Goal: Task Accomplishment & Management: Complete application form

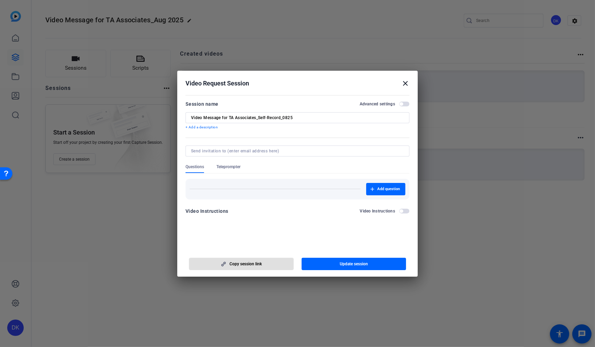
click at [404, 82] on mat-icon "close" at bounding box center [405, 83] width 8 height 8
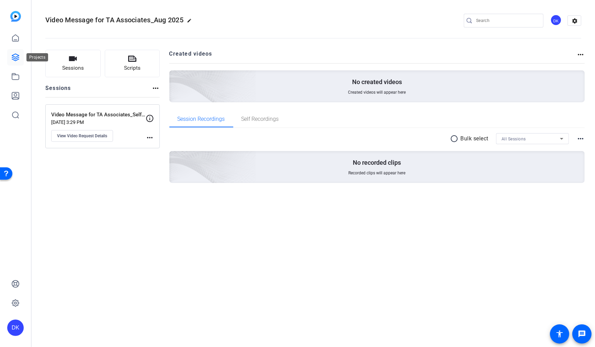
click at [14, 58] on icon at bounding box center [15, 57] width 7 height 7
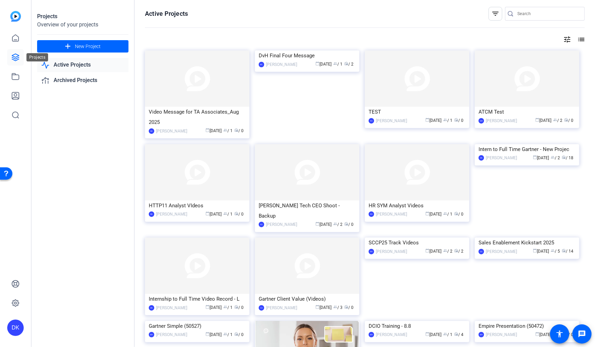
click at [14, 56] on icon at bounding box center [15, 57] width 8 height 8
click at [97, 48] on span "New Project" at bounding box center [88, 46] width 26 height 7
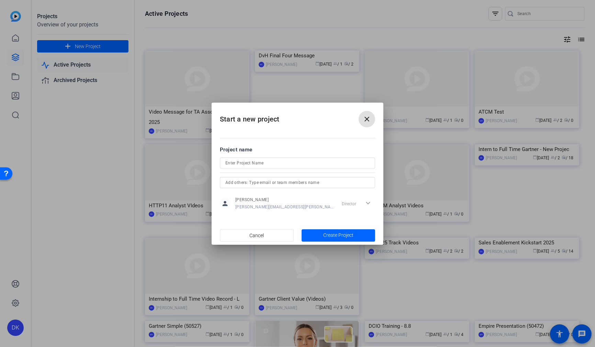
click at [270, 163] on input at bounding box center [297, 163] width 144 height 8
type input "Self-serve_Vertical Shot Test"
click at [333, 235] on span "Create Project" at bounding box center [338, 235] width 30 height 7
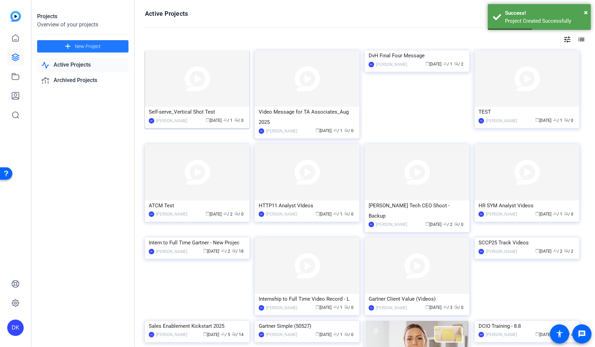
click at [217, 93] on img at bounding box center [197, 79] width 104 height 56
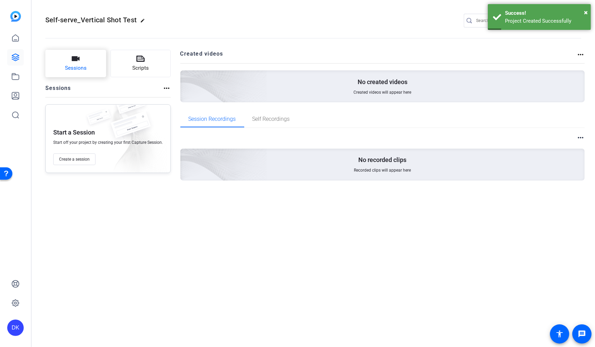
click at [96, 73] on button "Sessions" at bounding box center [75, 63] width 61 height 27
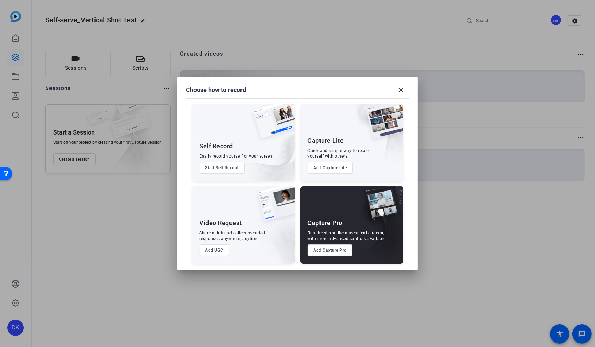
click at [220, 251] on button "Add UGC" at bounding box center [215, 251] width 30 height 12
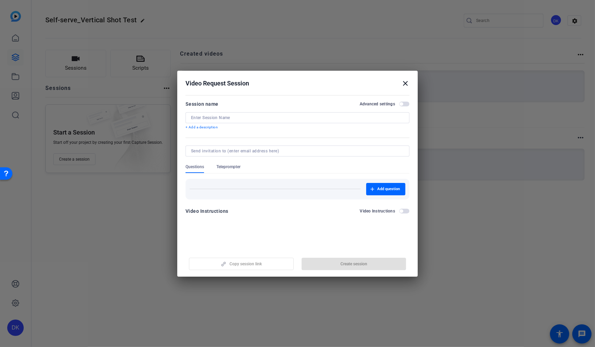
click at [220, 117] on input at bounding box center [297, 117] width 213 height 5
type input "Vertical shot self-serve test"
click at [336, 266] on span "button" at bounding box center [354, 264] width 105 height 16
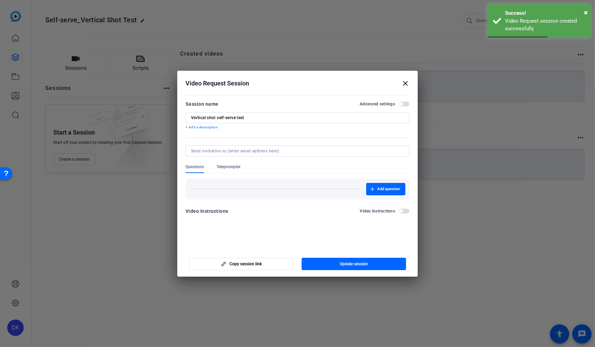
click at [226, 183] on div "Add question" at bounding box center [298, 189] width 216 height 12
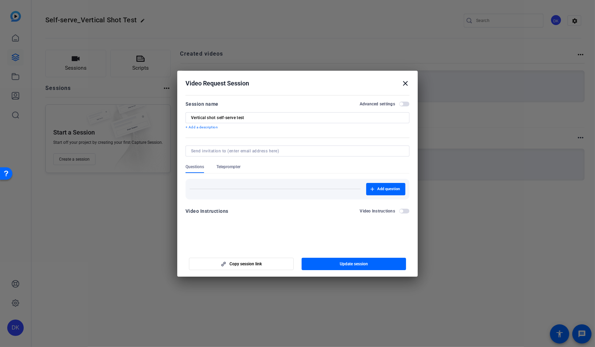
click at [244, 185] on div "Add question" at bounding box center [298, 189] width 216 height 12
click at [392, 189] on span "Add question" at bounding box center [388, 189] width 23 height 5
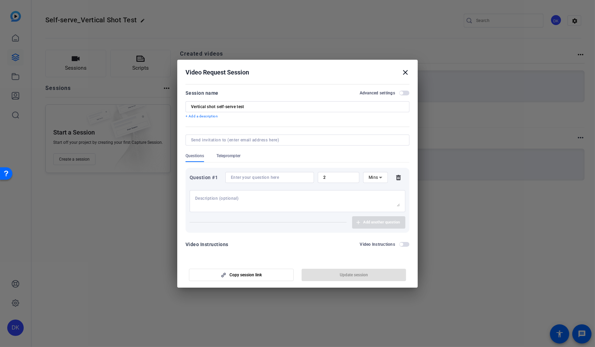
click at [257, 202] on textarea at bounding box center [297, 201] width 205 height 11
type textarea "H"
type textarea "Ask your"
click at [398, 179] on icon at bounding box center [399, 177] width 14 height 5
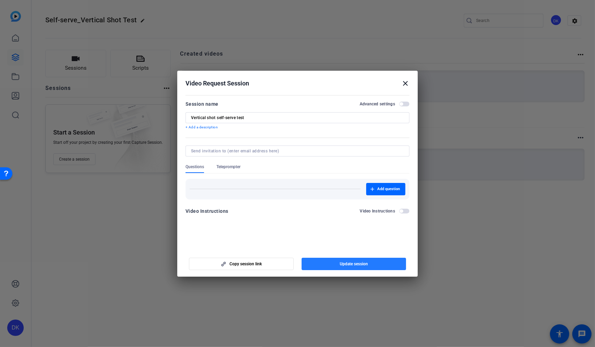
click at [367, 265] on span "Update session" at bounding box center [354, 263] width 28 height 5
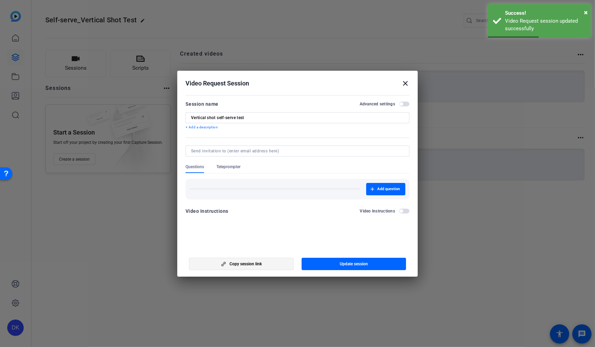
click at [259, 267] on span "Copy session link" at bounding box center [246, 263] width 32 height 5
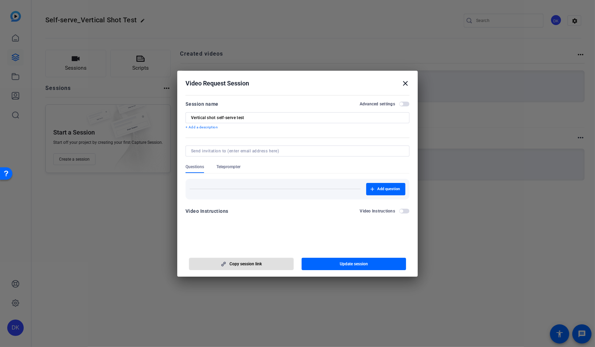
click at [407, 80] on mat-icon "close" at bounding box center [405, 83] width 8 height 8
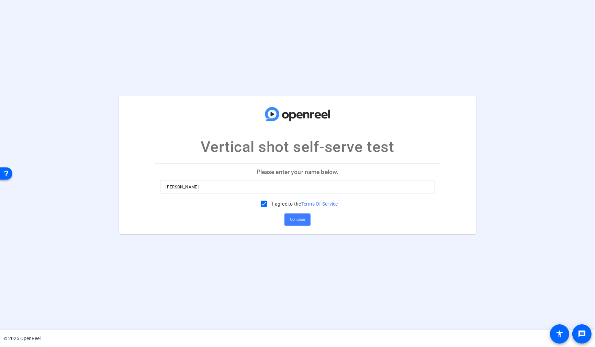
click at [303, 222] on span "Continue" at bounding box center [297, 220] width 15 height 10
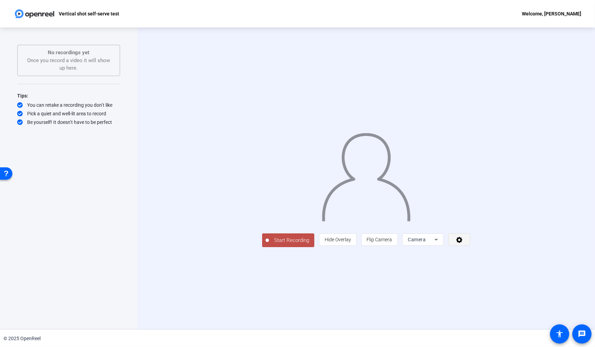
click at [462, 243] on icon at bounding box center [459, 240] width 6 height 6
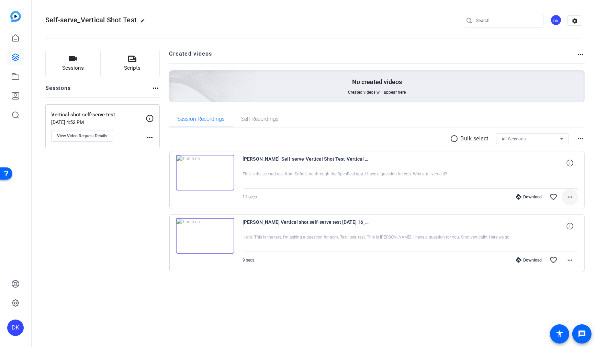
click at [571, 199] on mat-icon "more_horiz" at bounding box center [570, 197] width 8 height 8
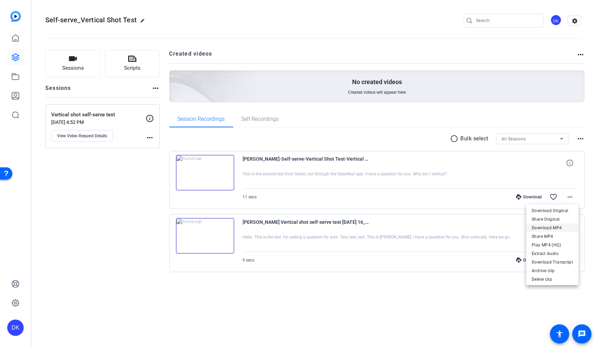
click at [0, 0] on span "Download MP4" at bounding box center [0, 0] width 0 height 0
click at [570, 261] on mat-icon "more_horiz" at bounding box center [570, 260] width 8 height 8
click at [566, 191] on span "Download MP4" at bounding box center [552, 193] width 41 height 8
click at [569, 261] on mat-icon "more_horiz" at bounding box center [570, 260] width 8 height 8
click at [0, 0] on div at bounding box center [0, 0] width 0 height 0
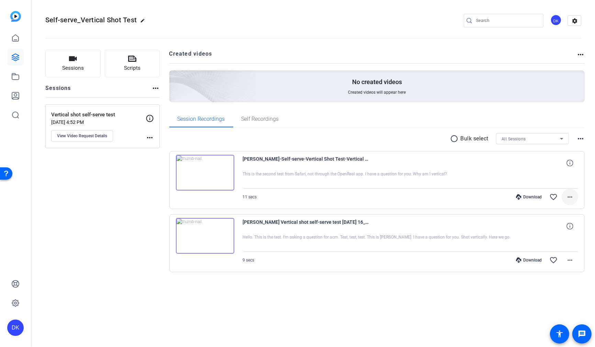
click at [568, 197] on mat-icon "more_horiz" at bounding box center [570, 197] width 8 height 8
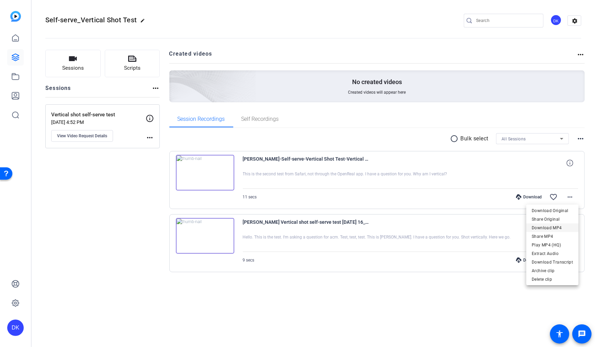
click at [111, 42] on span "Download MP4" at bounding box center [109, 40] width 4 height 4
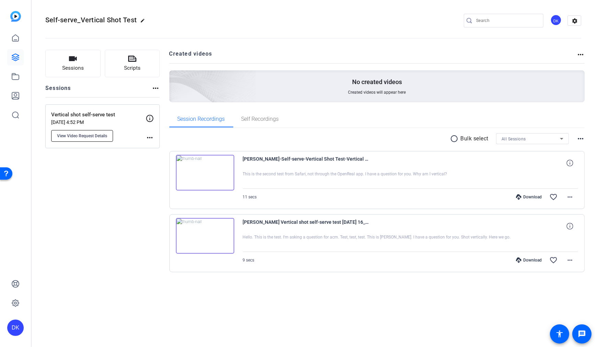
click at [94, 136] on span "View Video Request Details" at bounding box center [82, 135] width 50 height 5
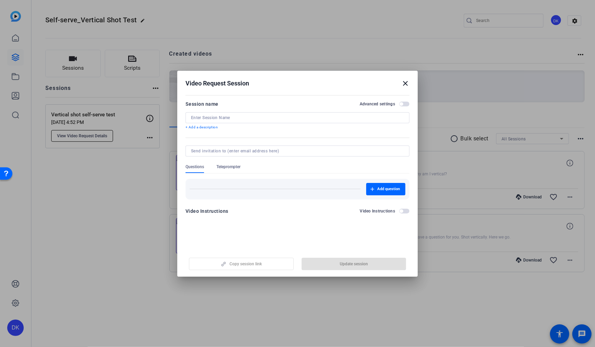
type input "Vertical shot self-serve test"
click at [405, 104] on span "button" at bounding box center [404, 104] width 10 height 5
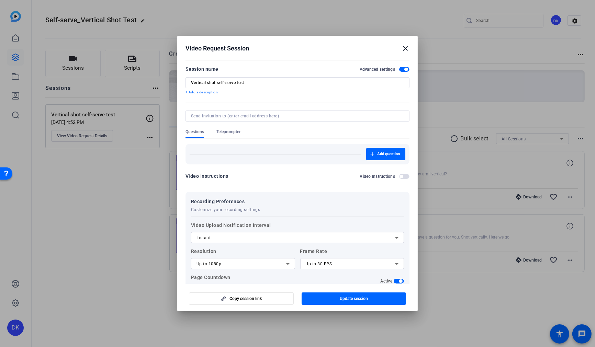
scroll to position [40, 0]
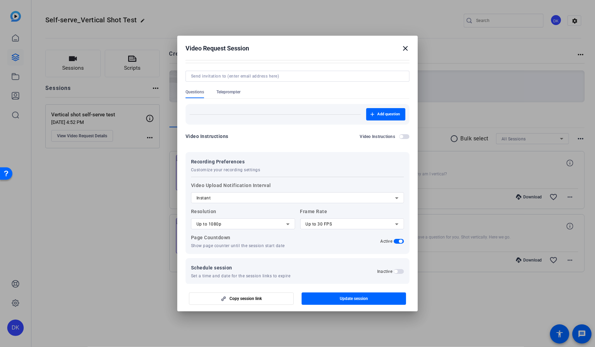
click at [395, 224] on icon at bounding box center [397, 224] width 8 height 8
click at [341, 236] on mat-option "Up to 24 FPS" at bounding box center [352, 237] width 104 height 11
click at [287, 222] on icon at bounding box center [288, 224] width 8 height 8
click at [225, 259] on mat-option "Up to 4K" at bounding box center [243, 259] width 104 height 11
click at [345, 246] on div "Page Countdown Show page counter until the session start date Active" at bounding box center [297, 241] width 213 height 15
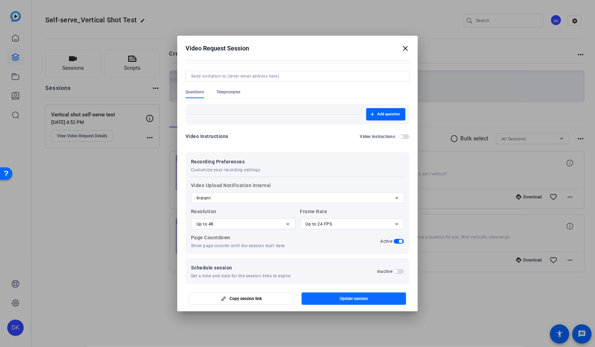
click at [357, 299] on span "Update session" at bounding box center [354, 298] width 28 height 5
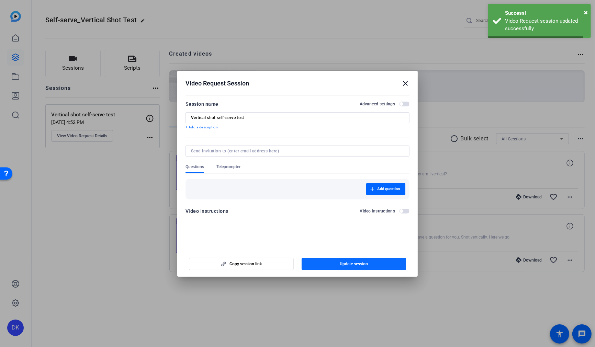
scroll to position [0, 0]
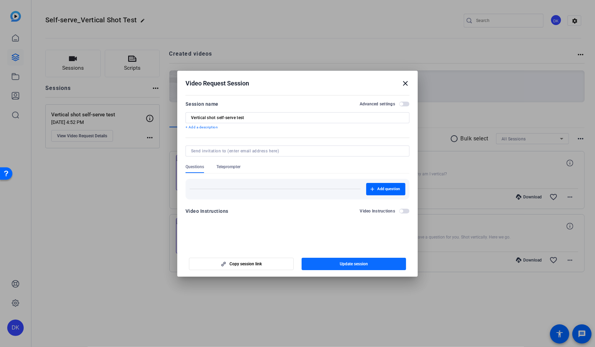
click at [357, 264] on span "Update session" at bounding box center [354, 263] width 28 height 5
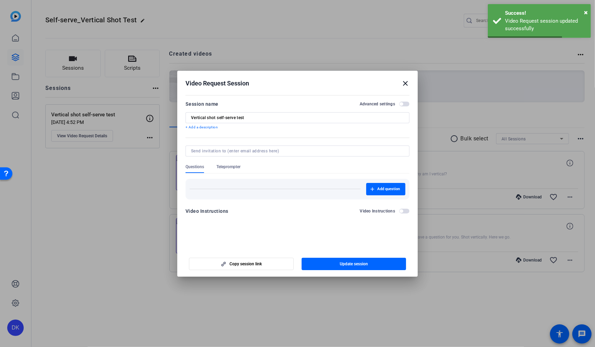
click at [406, 85] on mat-icon "close" at bounding box center [405, 83] width 8 height 8
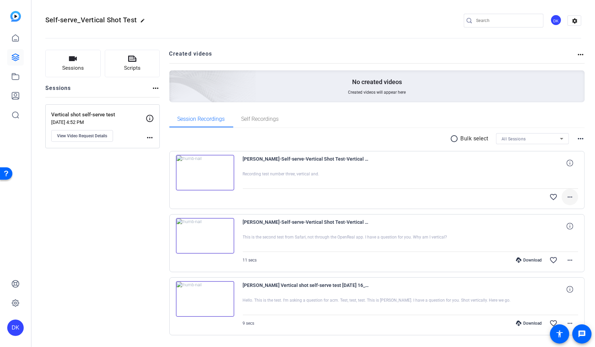
click at [572, 198] on mat-icon "more_horiz" at bounding box center [570, 197] width 8 height 8
click at [464, 199] on div at bounding box center [297, 173] width 595 height 347
click at [573, 197] on mat-icon "more_horiz" at bounding box center [570, 197] width 8 height 8
click at [0, 0] on div at bounding box center [0, 0] width 0 height 0
click at [573, 201] on mat-icon "more_horiz" at bounding box center [570, 197] width 8 height 8
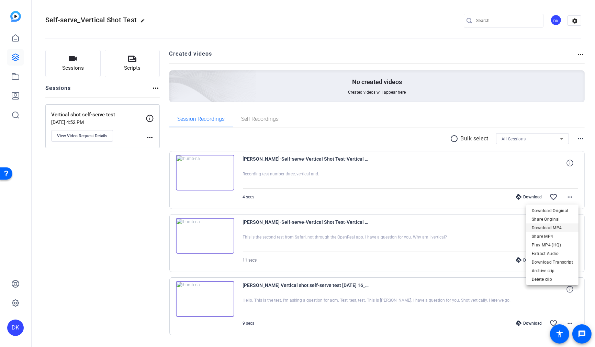
click at [560, 230] on span "Download MP4" at bounding box center [552, 228] width 41 height 8
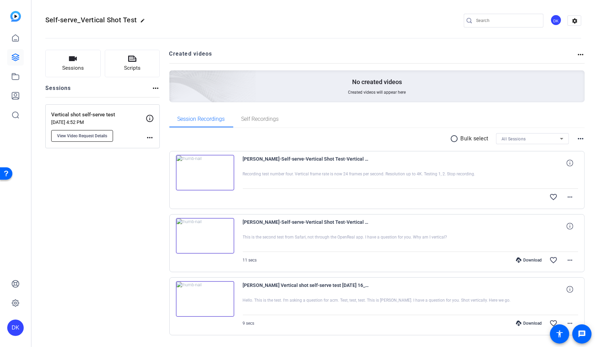
click at [105, 135] on span "View Video Request Details" at bounding box center [82, 135] width 50 height 5
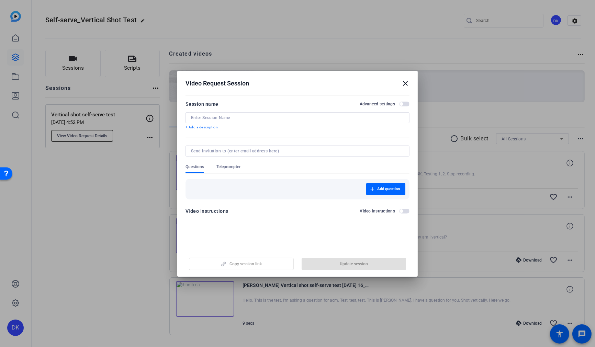
type input "Vertical shot self-serve test"
click at [0, 0] on span "button" at bounding box center [0, 0] width 0 height 0
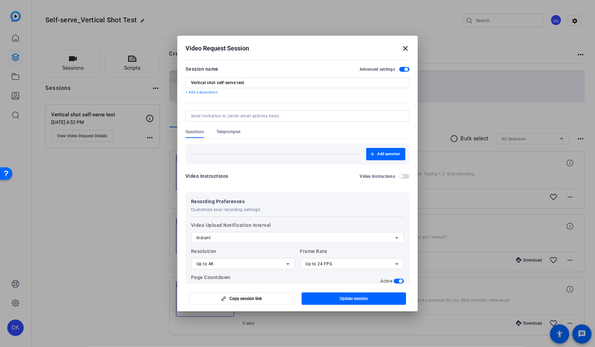
click at [0, 0] on mat-icon "close" at bounding box center [0, 0] width 0 height 0
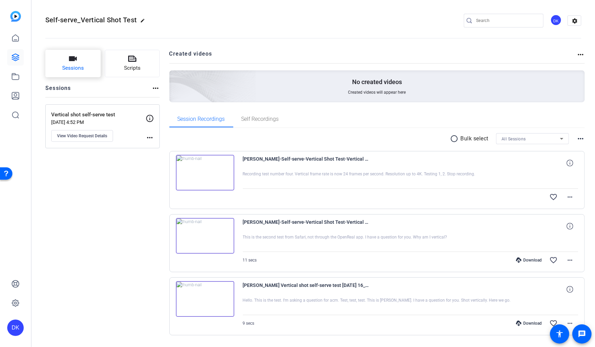
click at [82, 63] on button "Sessions" at bounding box center [72, 63] width 55 height 27
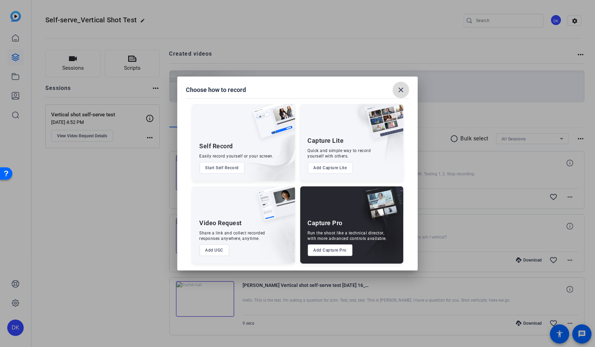
click at [399, 92] on mat-icon "close" at bounding box center [401, 90] width 8 height 8
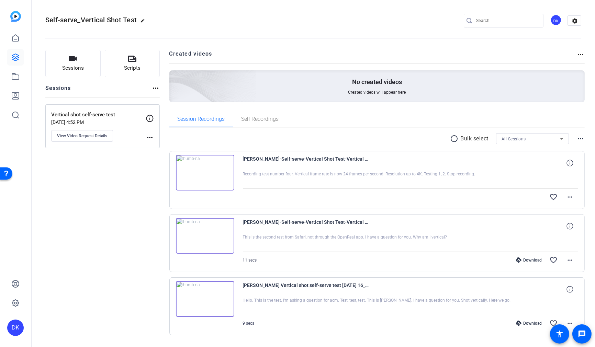
click at [150, 137] on mat-icon "more_horiz" at bounding box center [150, 138] width 8 height 8
click at [150, 136] on div at bounding box center [297, 173] width 595 height 347
click at [92, 135] on span "View Video Request Details" at bounding box center [82, 135] width 50 height 5
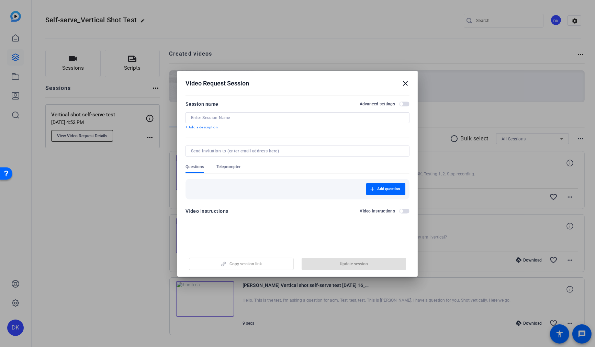
type input "Vertical shot self-serve test"
drag, startPoint x: 361, startPoint y: 81, endPoint x: 351, endPoint y: 66, distance: 18.4
click at [404, 70] on div "Video Request Session close Session name Advanced settings Vertical shot self-s…" at bounding box center [297, 173] width 595 height 347
click at [406, 105] on span "button" at bounding box center [404, 104] width 10 height 5
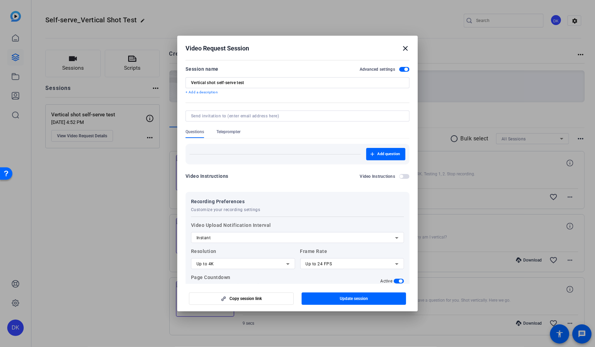
scroll to position [40, 0]
